Goal: Task Accomplishment & Management: Manage account settings

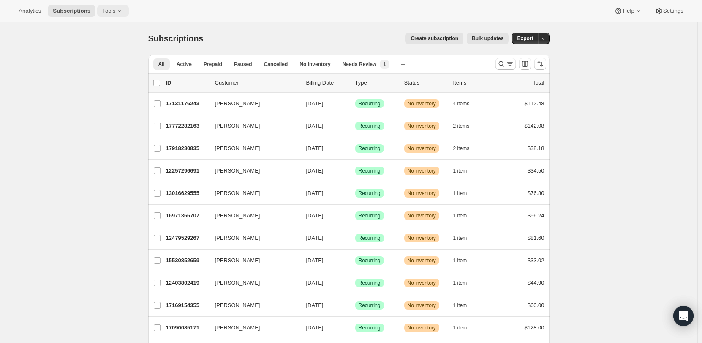
click at [109, 14] on span "Tools" at bounding box center [108, 11] width 13 height 7
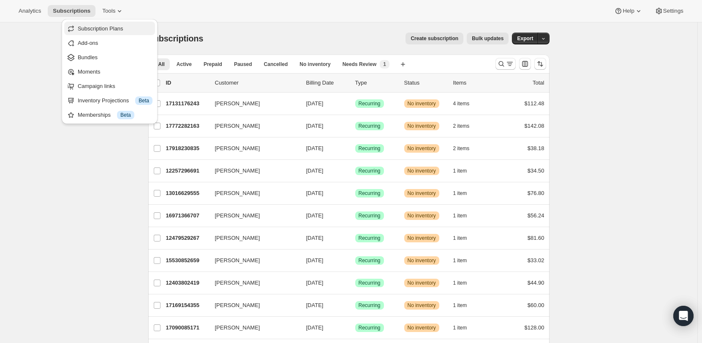
click at [103, 25] on span "Subscription Plans" at bounding box center [101, 28] width 46 height 6
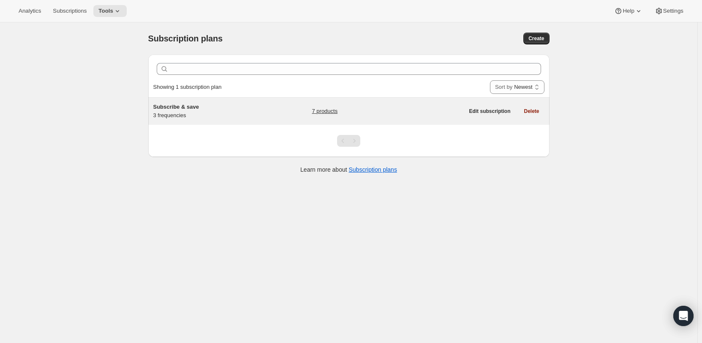
click at [170, 104] on span "Subscribe & save" at bounding box center [176, 107] width 46 height 6
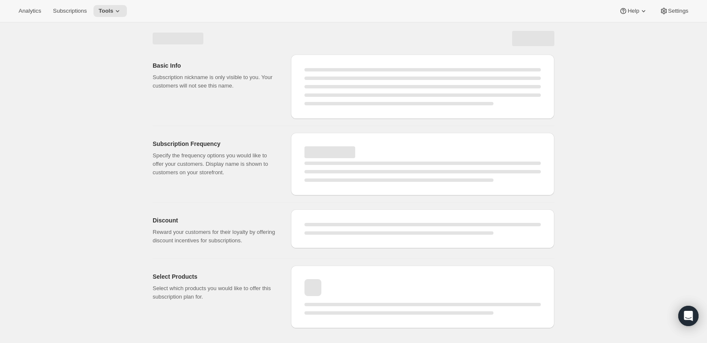
select select "WEEK"
select select "MONTH"
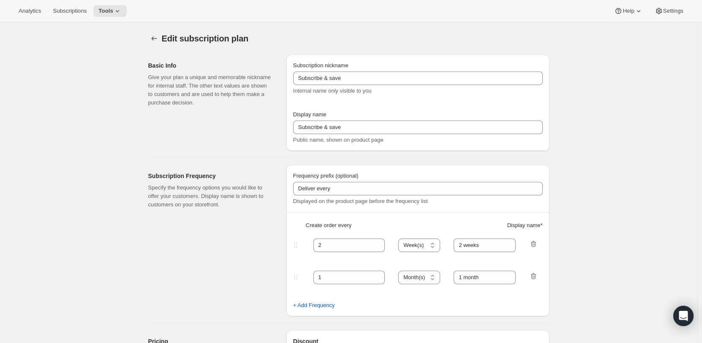
type input "20"
type input "No obligation, modify or cancel your subscription anytime."
select select "MONTH"
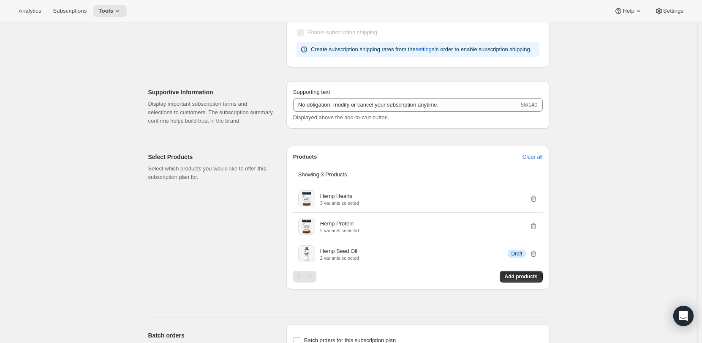
scroll to position [465, 0]
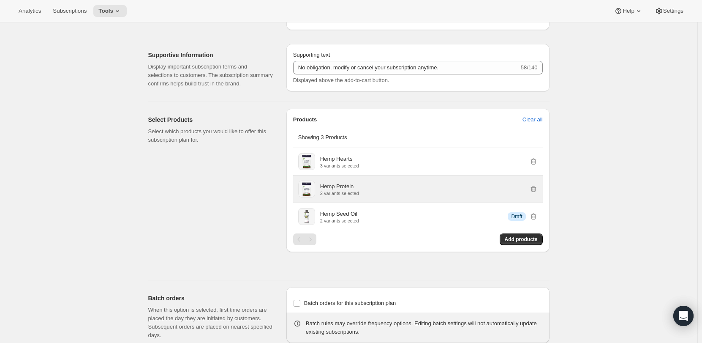
click at [332, 189] on p "Hemp Protein" at bounding box center [336, 186] width 33 height 8
click at [346, 183] on p "Hemp Protein" at bounding box center [336, 186] width 33 height 8
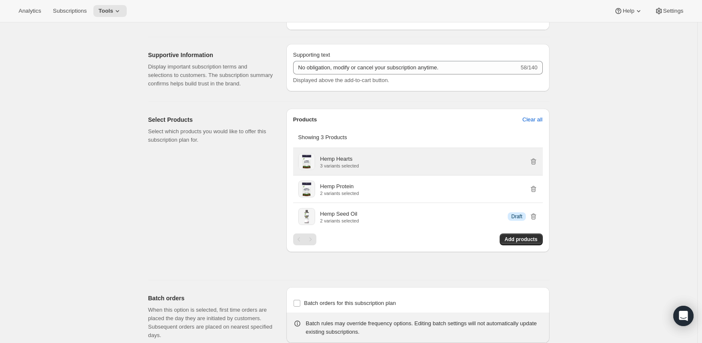
click at [343, 159] on p "Hemp Hearts" at bounding box center [336, 159] width 33 height 8
click at [331, 162] on p "Hemp Hearts" at bounding box center [336, 159] width 33 height 8
click at [390, 161] on div "Hemp Hearts 3 variants selected" at bounding box center [429, 162] width 218 height 14
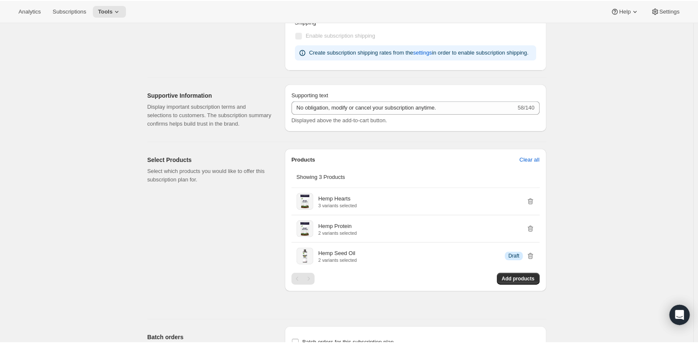
scroll to position [254, 0]
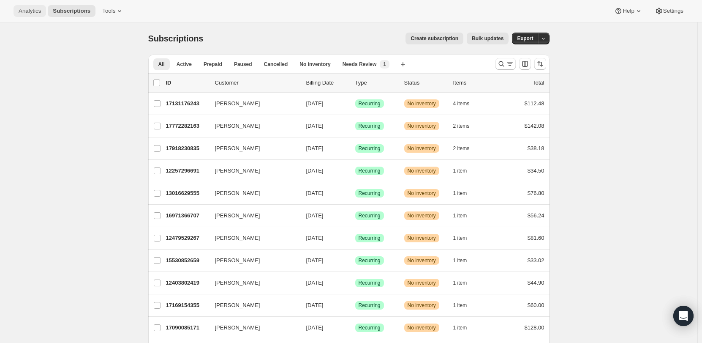
click at [35, 12] on span "Analytics" at bounding box center [30, 11] width 22 height 7
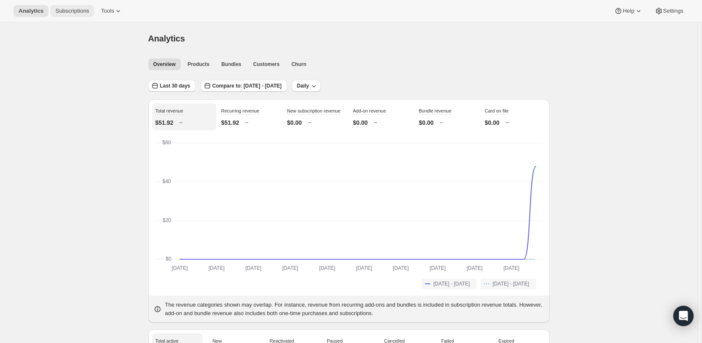
click at [70, 10] on span "Subscriptions" at bounding box center [72, 11] width 34 height 7
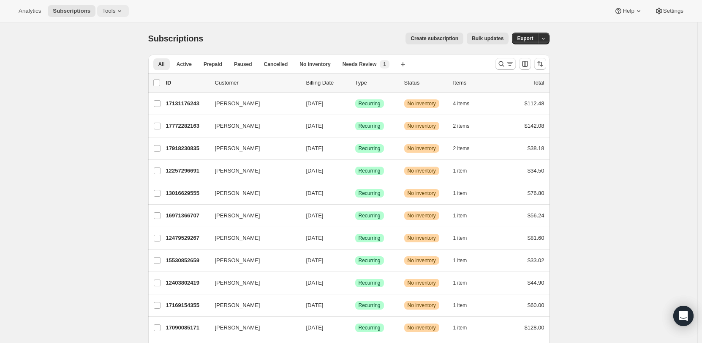
click at [105, 12] on span "Tools" at bounding box center [108, 11] width 13 height 7
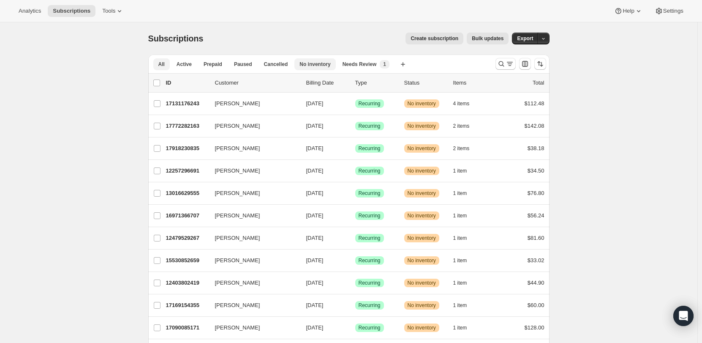
click at [312, 63] on span "No inventory" at bounding box center [315, 64] width 31 height 7
click at [354, 65] on span "Needs Review" at bounding box center [366, 64] width 34 height 7
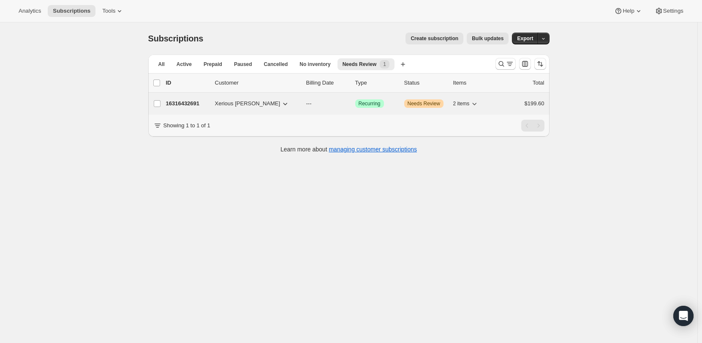
click at [467, 103] on span "2 items" at bounding box center [461, 103] width 16 height 7
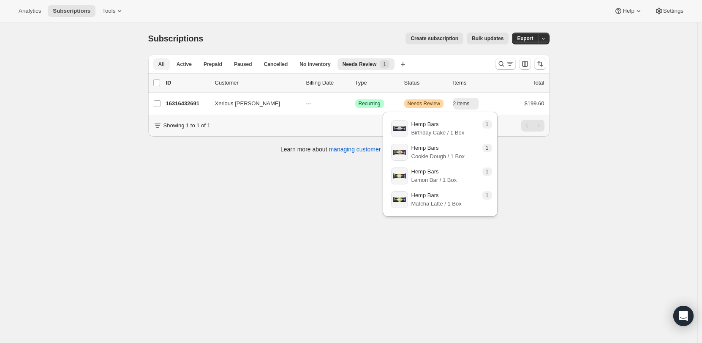
click at [165, 65] on span "All" at bounding box center [161, 64] width 6 height 7
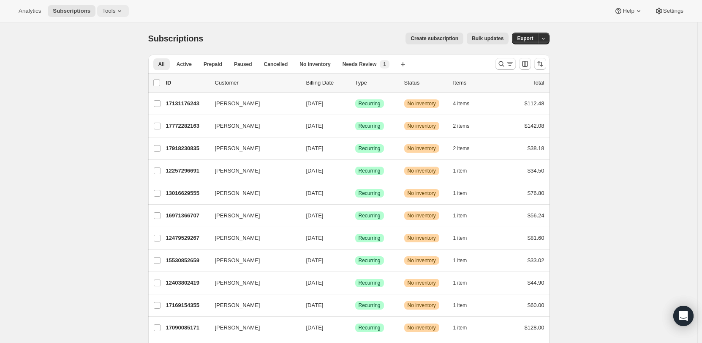
click at [107, 12] on span "Tools" at bounding box center [108, 11] width 13 height 7
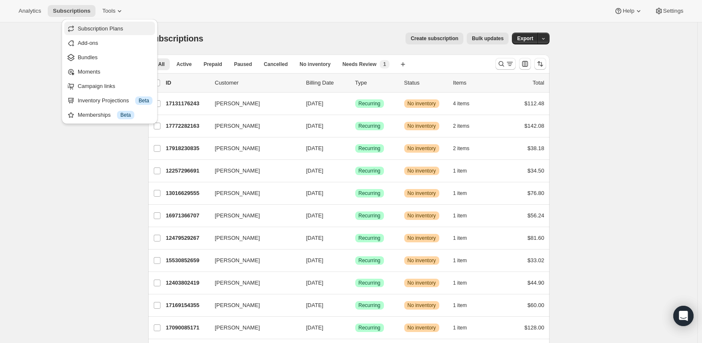
click at [113, 27] on span "Subscription Plans" at bounding box center [101, 28] width 46 height 6
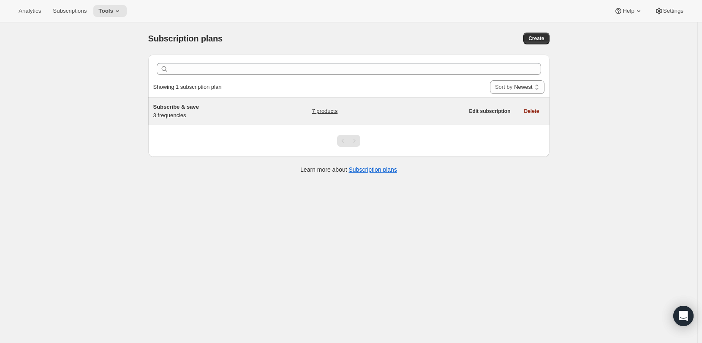
click at [186, 104] on span "Subscribe & save" at bounding box center [176, 107] width 46 height 6
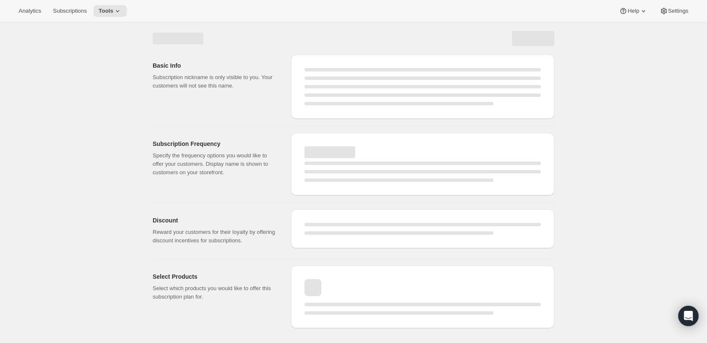
select select "WEEK"
select select "MONTH"
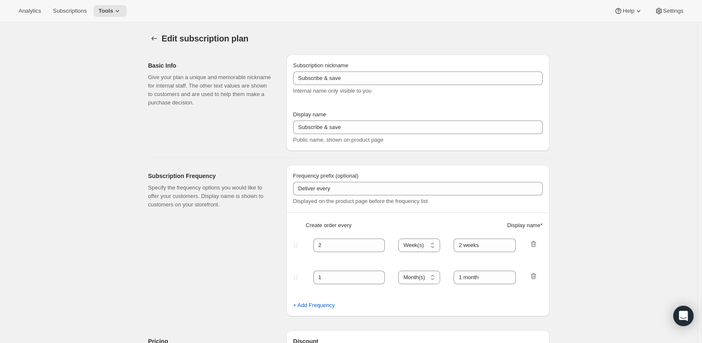
type input "20"
type input "No obligation, modify or cancel your subscription anytime."
select select "MONTH"
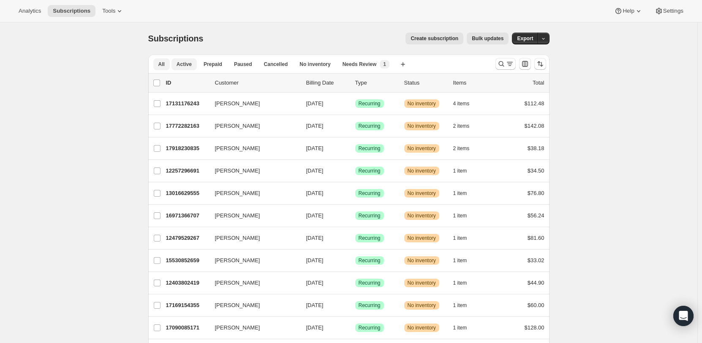
click at [183, 65] on span "Active" at bounding box center [184, 64] width 15 height 7
click at [25, 8] on span "Analytics" at bounding box center [30, 11] width 22 height 7
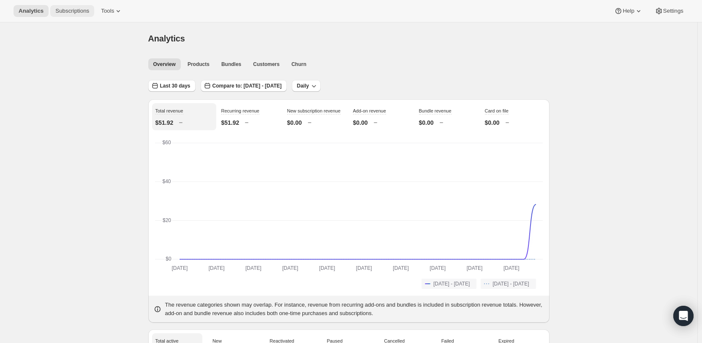
click at [76, 11] on span "Subscriptions" at bounding box center [72, 11] width 34 height 7
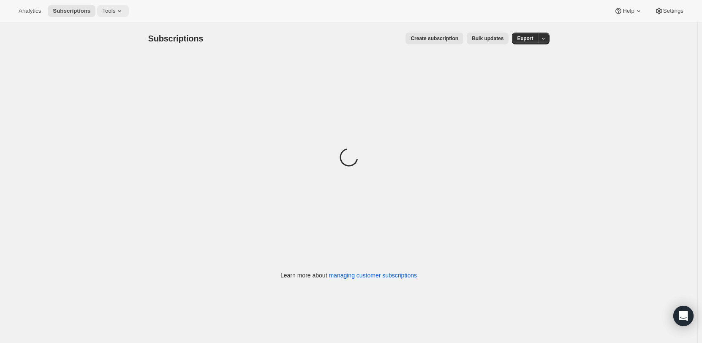
click at [115, 13] on icon at bounding box center [119, 11] width 8 height 8
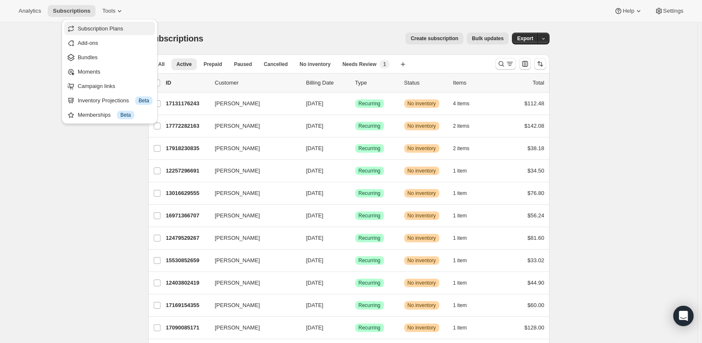
click at [109, 33] on span "Subscription Plans" at bounding box center [115, 29] width 75 height 8
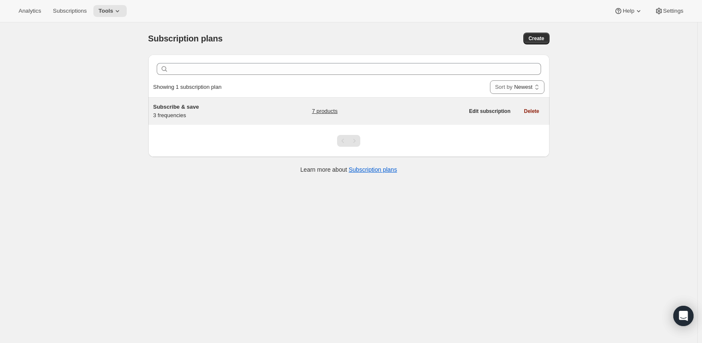
click at [318, 110] on link "7 products" at bounding box center [325, 111] width 26 height 8
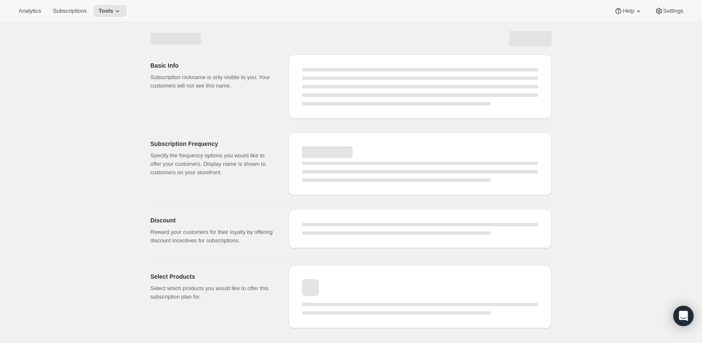
select select "WEEK"
select select "MONTH"
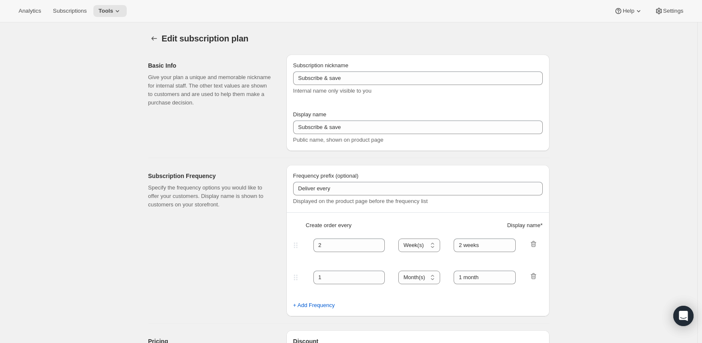
type input "20"
type input "No obligation, modify or cancel your subscription anytime."
select select "MONTH"
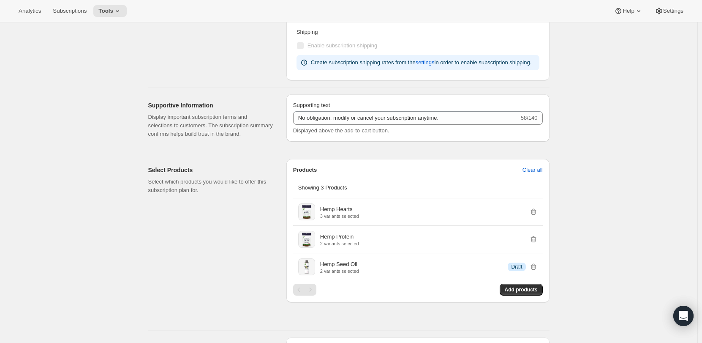
scroll to position [465, 0]
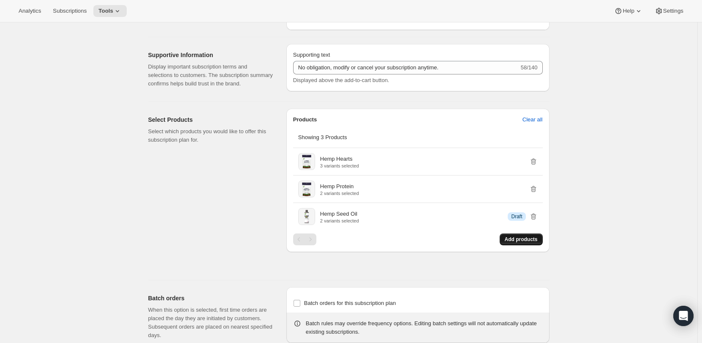
click at [512, 238] on span "Add products" at bounding box center [521, 239] width 33 height 7
drag, startPoint x: 588, startPoint y: 229, endPoint x: 585, endPoint y: 221, distance: 9.2
click at [589, 229] on div "Edit subscription plan. This page is ready Edit subscription plan Basic Info Gi…" at bounding box center [349, 15] width 698 height 914
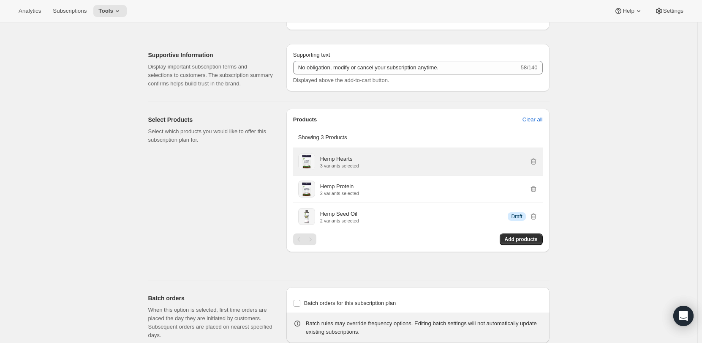
click at [340, 158] on p "Hemp Hearts" at bounding box center [336, 159] width 33 height 8
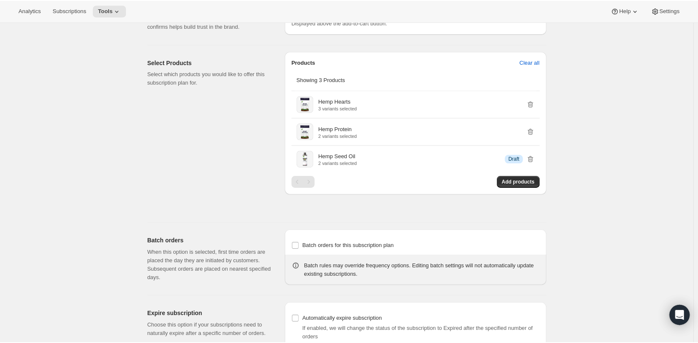
scroll to position [495, 0]
